Goal: Check status: Check status

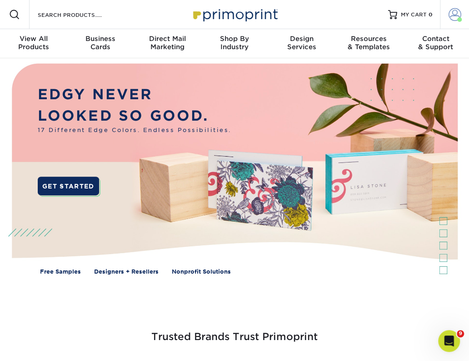
click at [454, 15] on span at bounding box center [455, 14] width 13 height 13
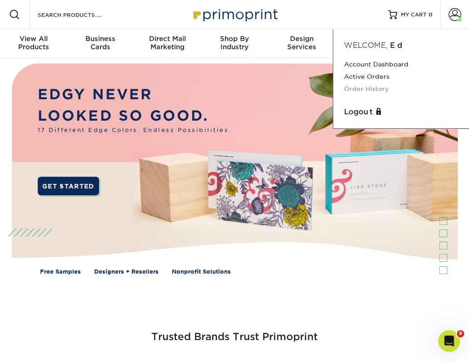
click at [381, 90] on link "Order History" at bounding box center [401, 89] width 114 height 12
click at [380, 90] on link "Order History" at bounding box center [401, 89] width 114 height 12
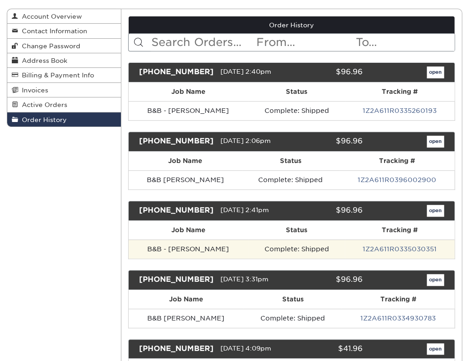
scroll to position [99, 0]
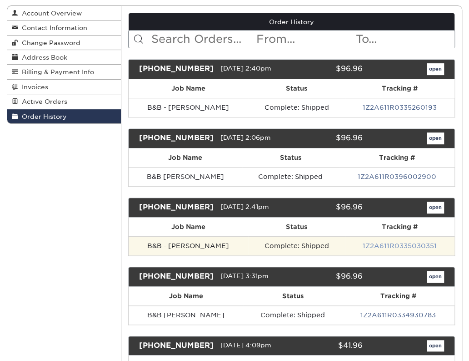
click at [405, 243] on link "1Z2A611R0335030351" at bounding box center [400, 245] width 74 height 7
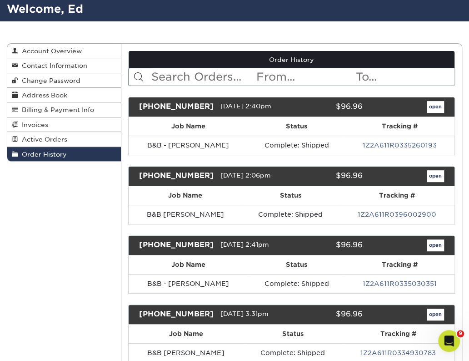
scroll to position [63, 0]
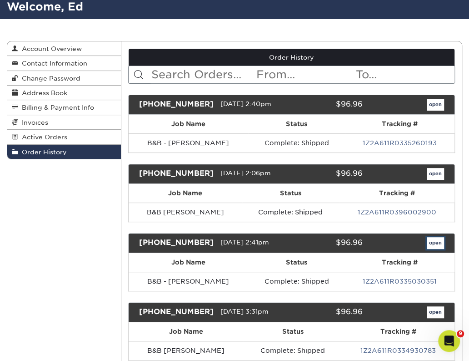
click at [435, 243] on link "open" at bounding box center [435, 243] width 17 height 12
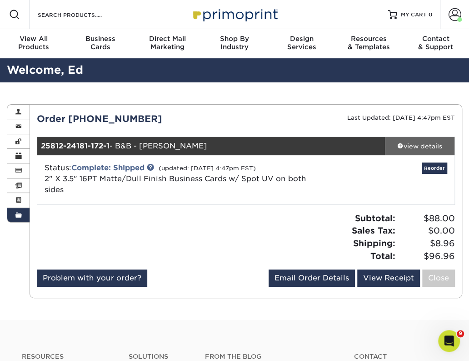
click at [417, 145] on div "view details" at bounding box center [420, 145] width 70 height 9
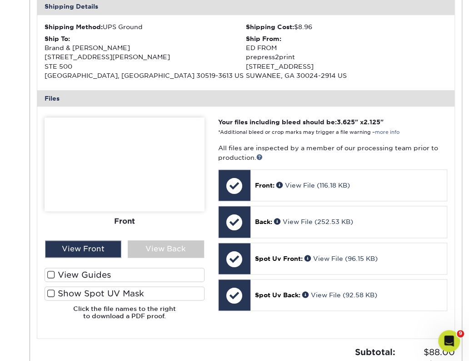
scroll to position [303, 0]
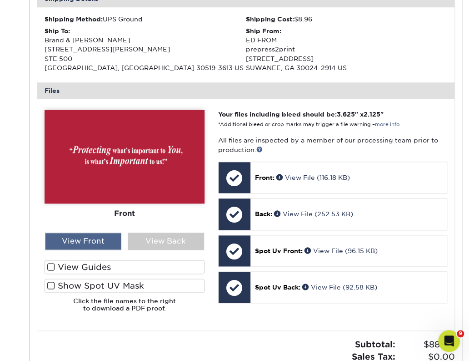
click at [82, 240] on div "View Front" at bounding box center [83, 240] width 76 height 17
click at [47, 269] on span at bounding box center [51, 266] width 8 height 9
click at [0, 0] on input "View Guides" at bounding box center [0, 0] width 0 height 0
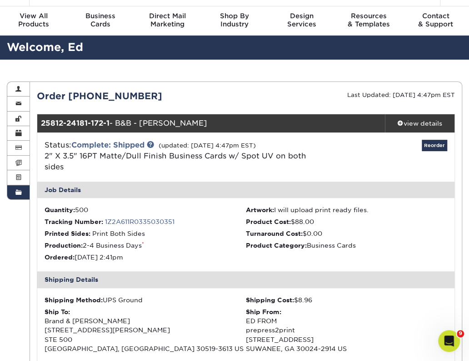
scroll to position [0, 0]
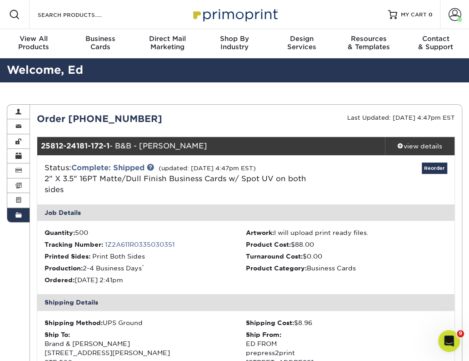
click at [143, 120] on div "Order 25812-24181-172" at bounding box center [138, 119] width 216 height 14
click at [116, 143] on div "25812-24181-172-1 - B&B - Warro, Kathy" at bounding box center [211, 146] width 348 height 18
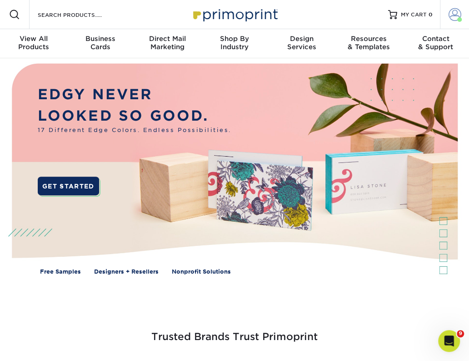
click at [455, 17] on span at bounding box center [455, 14] width 13 height 13
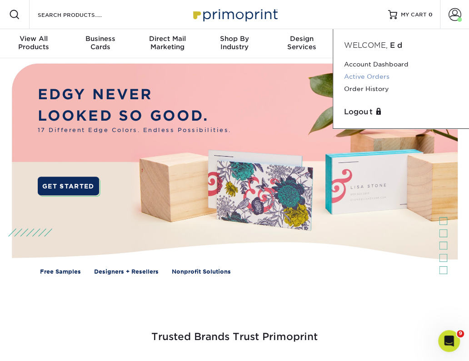
click at [408, 80] on link "Active Orders" at bounding box center [401, 76] width 114 height 12
click at [386, 76] on link "Active Orders" at bounding box center [401, 76] width 114 height 12
click at [366, 92] on link "Order History" at bounding box center [401, 89] width 114 height 12
click at [365, 92] on link "Order History" at bounding box center [401, 89] width 114 height 12
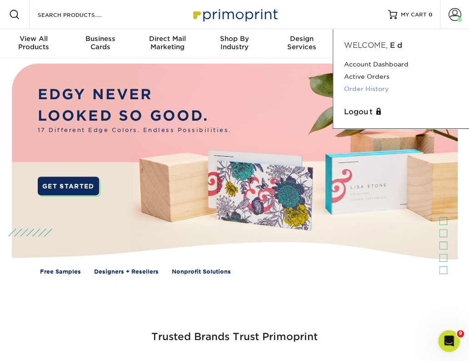
click at [366, 90] on link "Order History" at bounding box center [401, 89] width 114 height 12
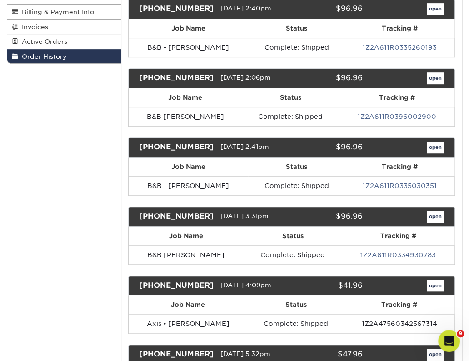
scroll to position [160, 0]
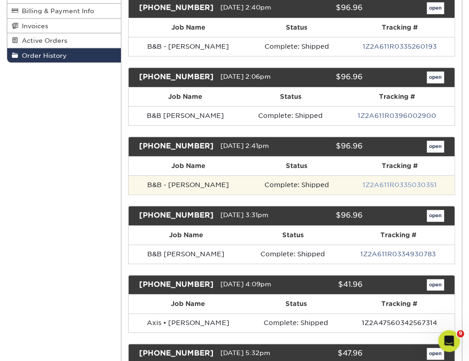
click at [392, 181] on link "1Z2A611R0335030351" at bounding box center [400, 184] width 74 height 7
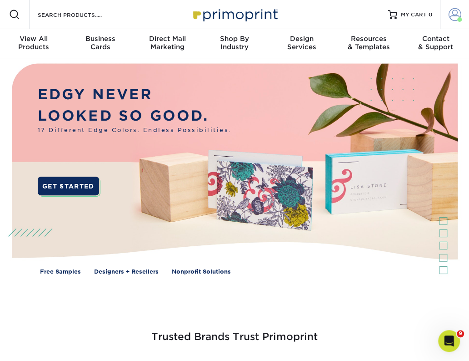
click at [457, 14] on span at bounding box center [455, 14] width 13 height 13
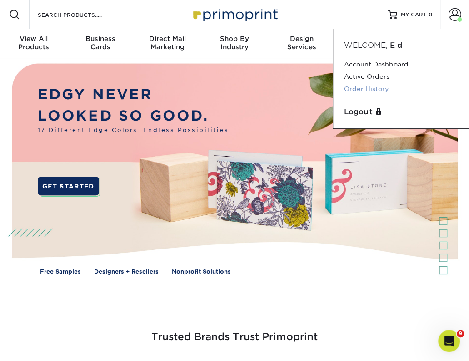
click at [384, 88] on link "Order History" at bounding box center [401, 89] width 114 height 12
click at [376, 91] on link "Order History" at bounding box center [401, 89] width 114 height 12
click at [375, 91] on link "Order History" at bounding box center [401, 89] width 114 height 12
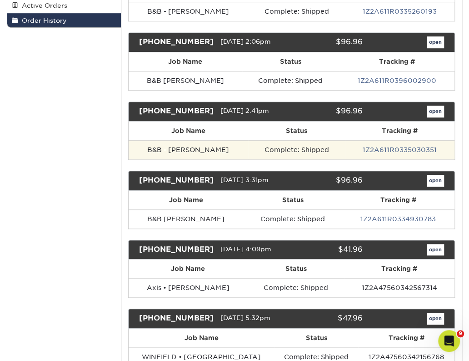
scroll to position [201, 0]
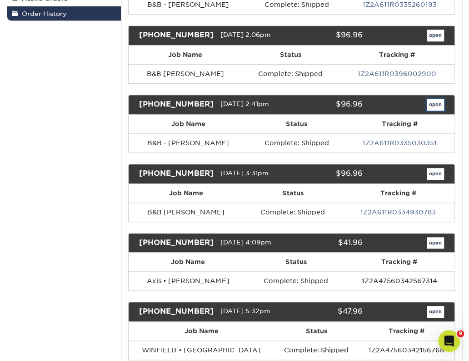
click at [436, 104] on link "open" at bounding box center [435, 105] width 17 height 12
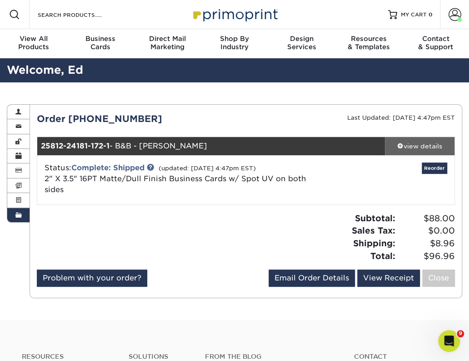
click at [421, 145] on div "view details" at bounding box center [420, 145] width 70 height 9
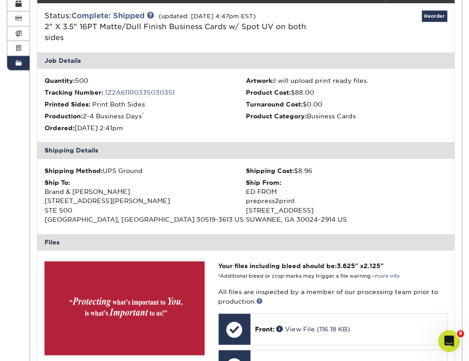
scroll to position [153, 0]
